Goal: Find specific page/section: Find specific page/section

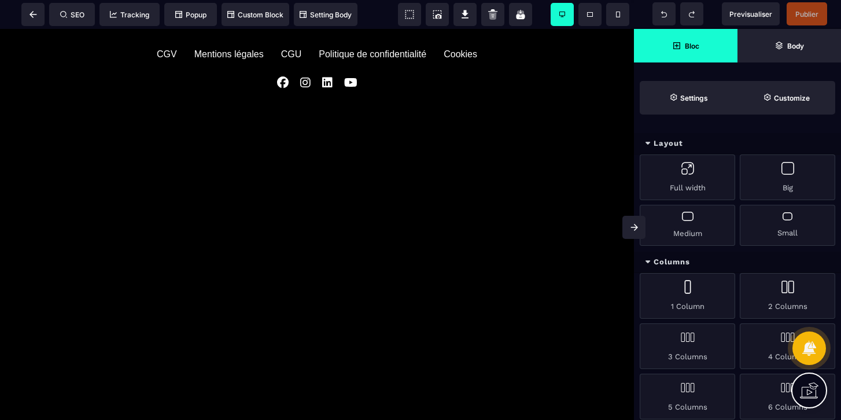
scroll to position [1998, 0]
click at [28, 14] on span at bounding box center [32, 14] width 23 height 23
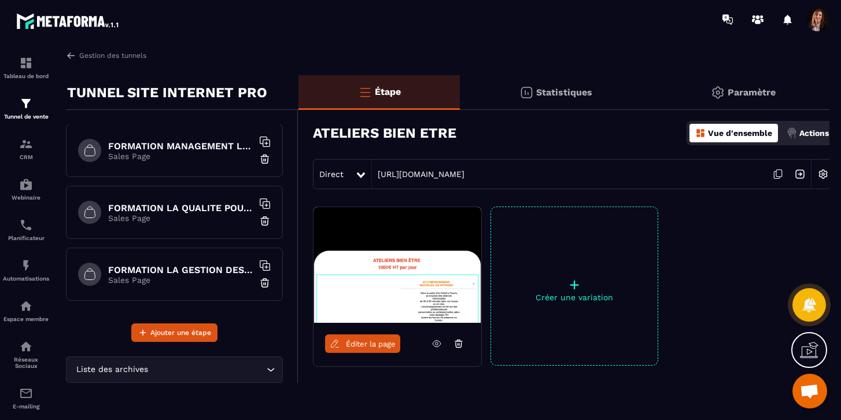
scroll to position [558, 0]
click at [74, 54] on img at bounding box center [71, 55] width 10 height 10
